Goal: Find specific page/section: Find specific page/section

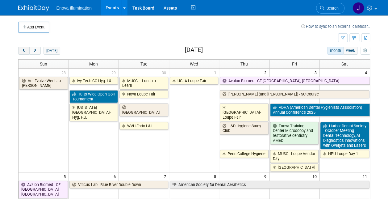
click at [25, 47] on button "prev" at bounding box center [23, 51] width 11 height 8
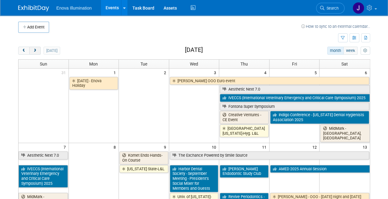
click at [36, 49] on span "next" at bounding box center [35, 51] width 5 height 4
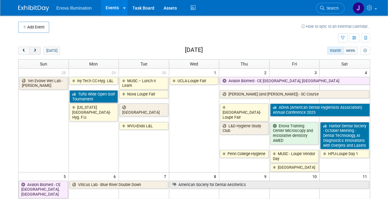
click at [36, 49] on span "next" at bounding box center [35, 51] width 5 height 4
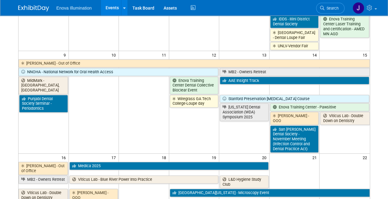
scroll to position [339, 0]
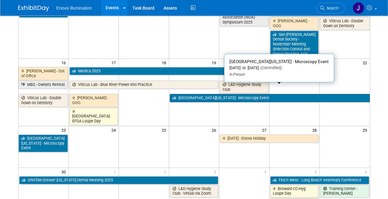
click at [235, 94] on link "University of Wisconsin - Microscopy Event" at bounding box center [270, 98] width 200 height 8
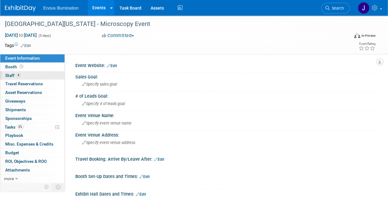
click at [4, 75] on link "4 Staff 4" at bounding box center [32, 75] width 64 height 8
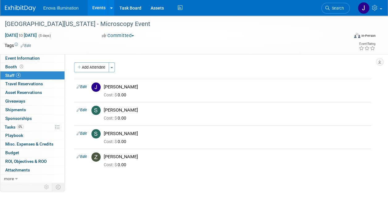
click at [99, 6] on link "Events" at bounding box center [99, 7] width 23 height 15
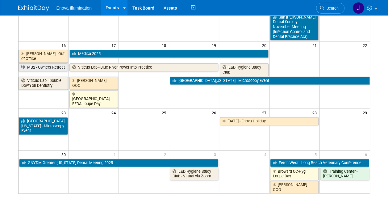
scroll to position [370, 0]
